Goal: Information Seeking & Learning: Learn about a topic

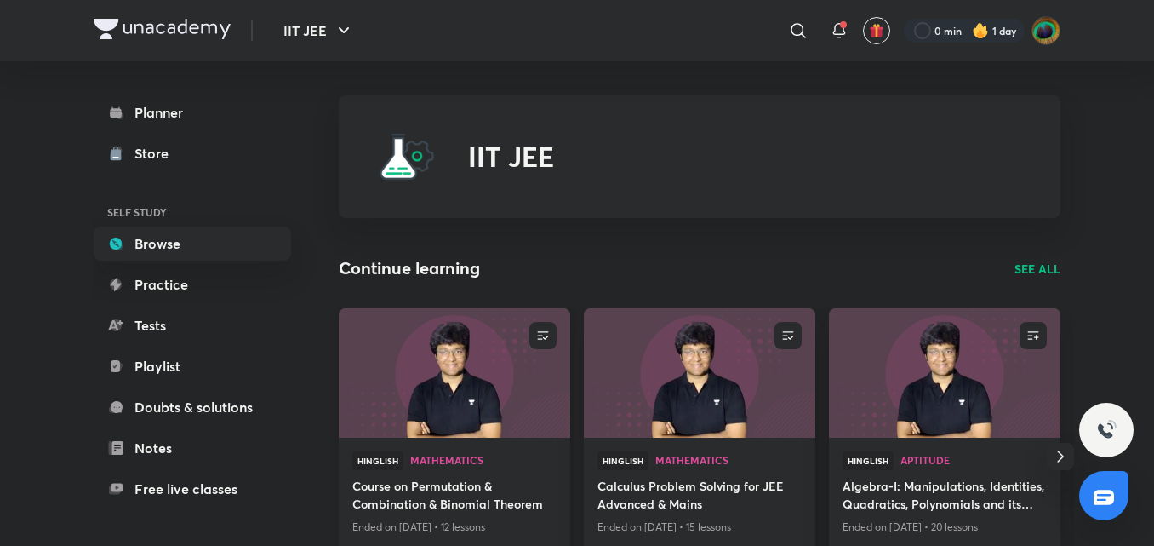
click at [453, 508] on h4 "Course on Permutation & Combination & Binomial Theorem" at bounding box center [454, 496] width 204 height 39
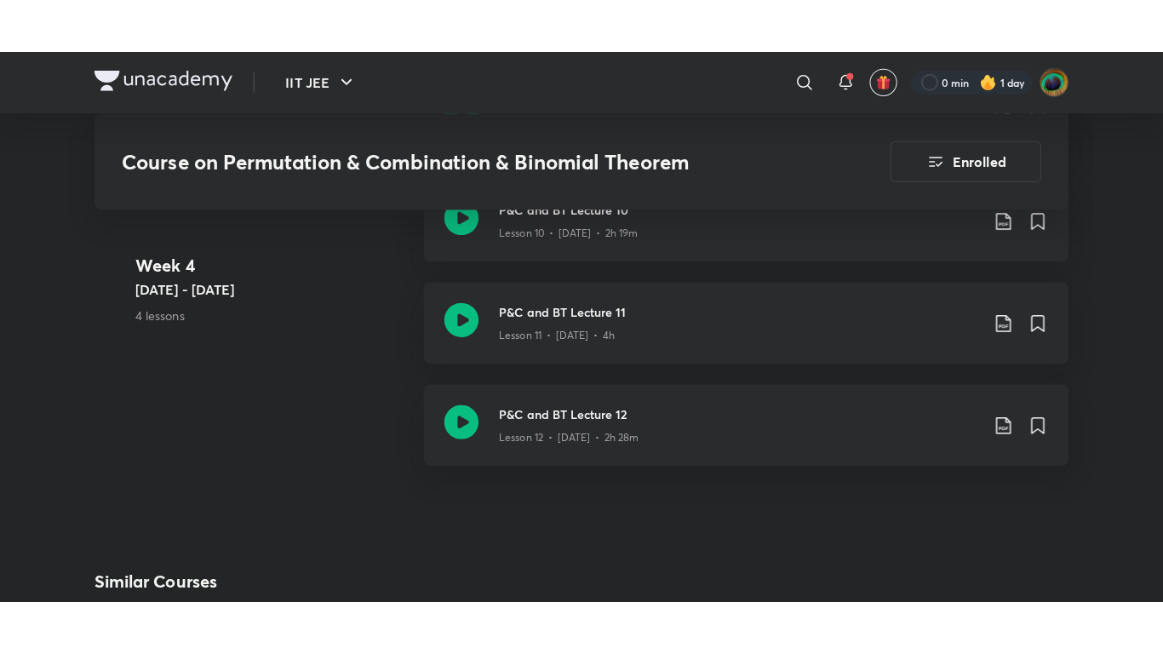
scroll to position [2255, 0]
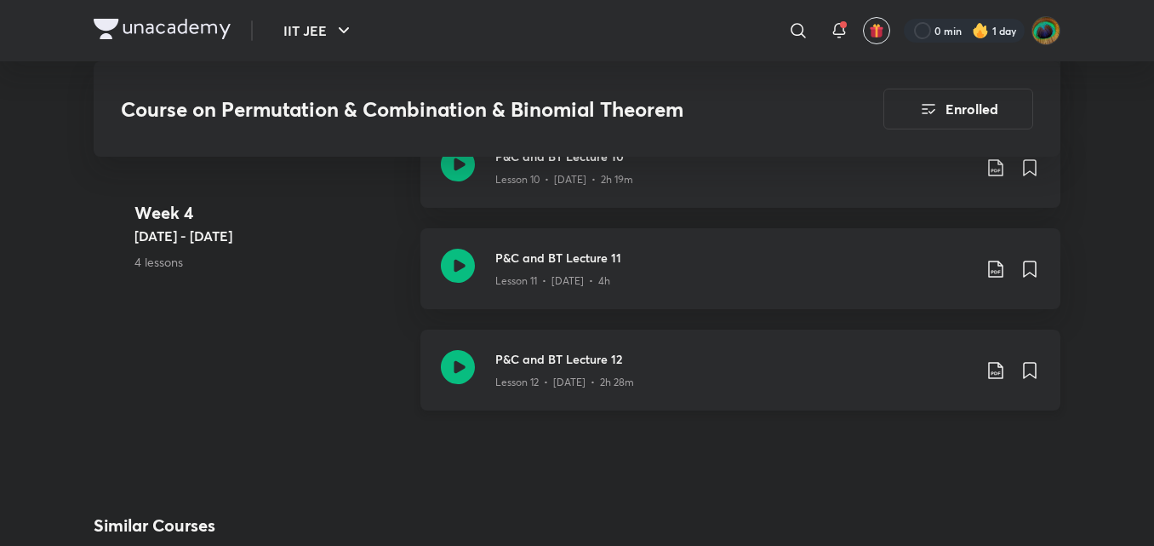
click at [495, 374] on p "Lesson 12 • [DATE] • 2h 28m" at bounding box center [564, 381] width 139 height 15
